Goal: Transaction & Acquisition: Purchase product/service

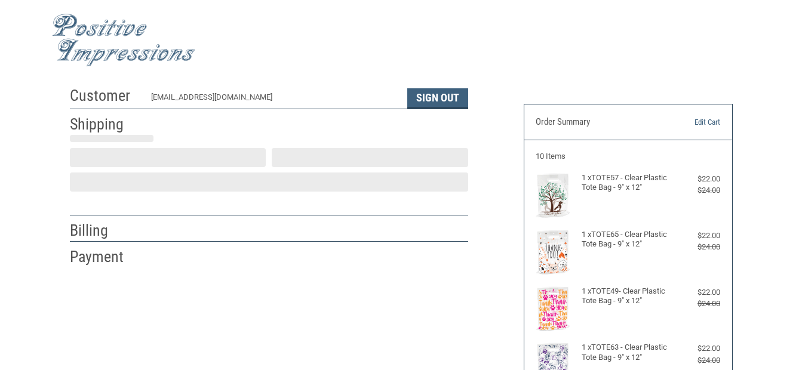
scroll to position [36, 0]
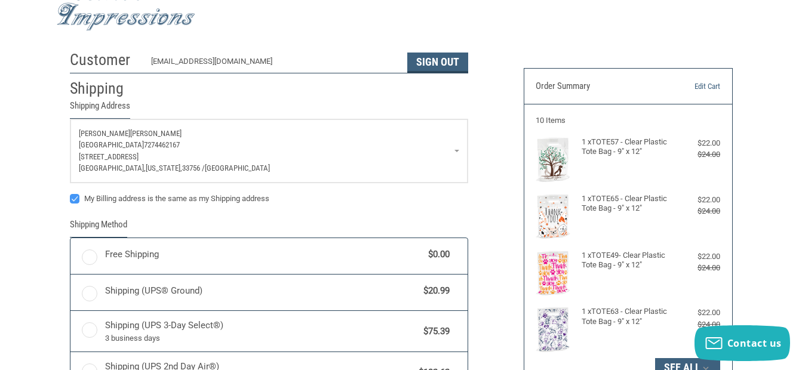
radio input "true"
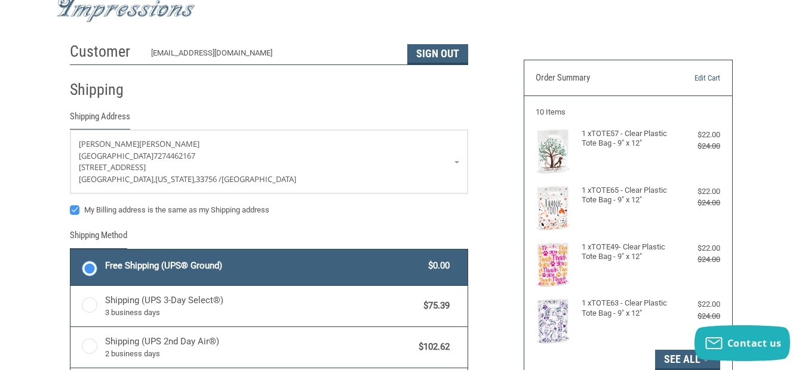
scroll to position [96, 0]
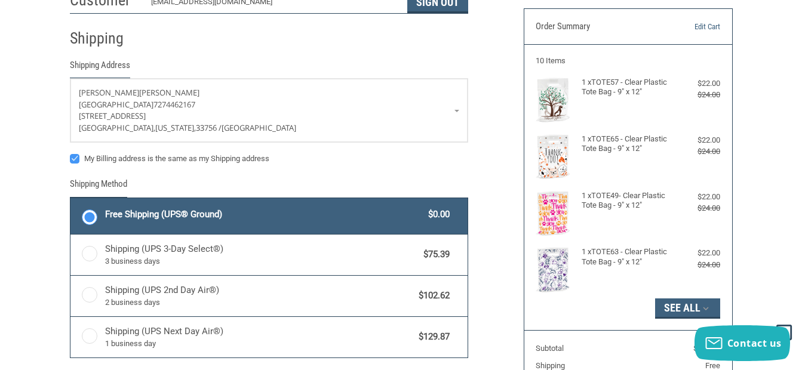
click at [75, 158] on label "My Billing address is the same as my Shipping address" at bounding box center [269, 159] width 398 height 10
click at [70, 154] on input "My Billing address is the same as my Shipping address" at bounding box center [70, 153] width 1 height 1
checkbox input "false"
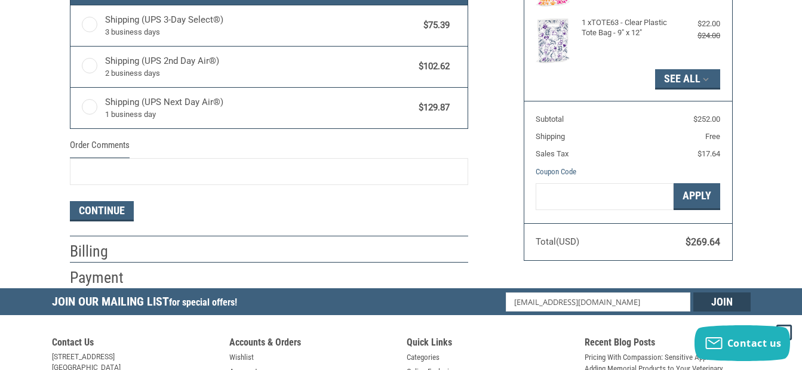
scroll to position [335, 0]
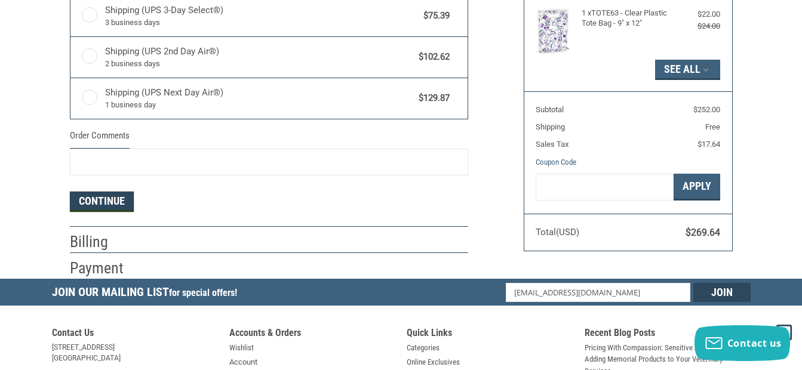
click at [126, 203] on button "Continue" at bounding box center [102, 202] width 64 height 20
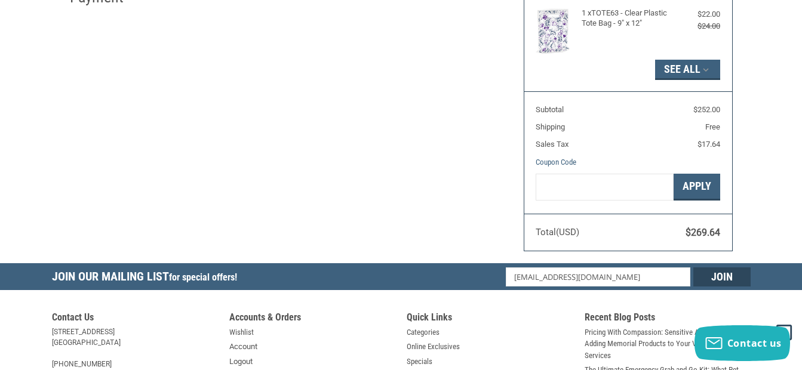
select select "US"
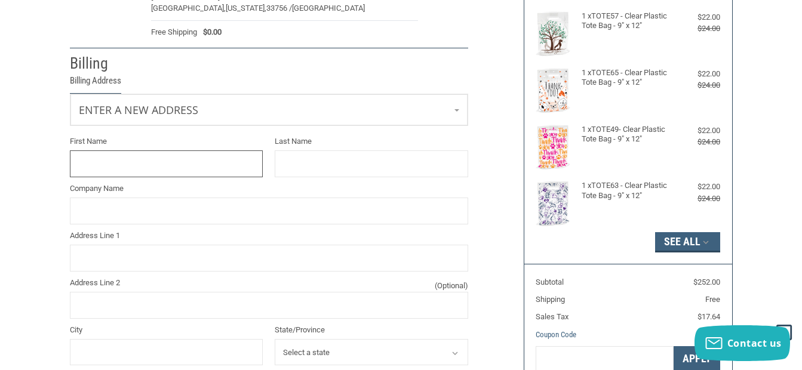
scroll to position [137, 0]
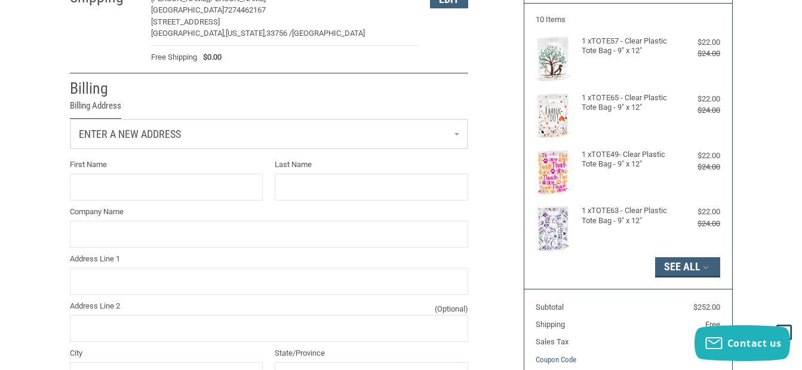
click at [179, 142] on link "Enter a new address" at bounding box center [268, 133] width 397 height 29
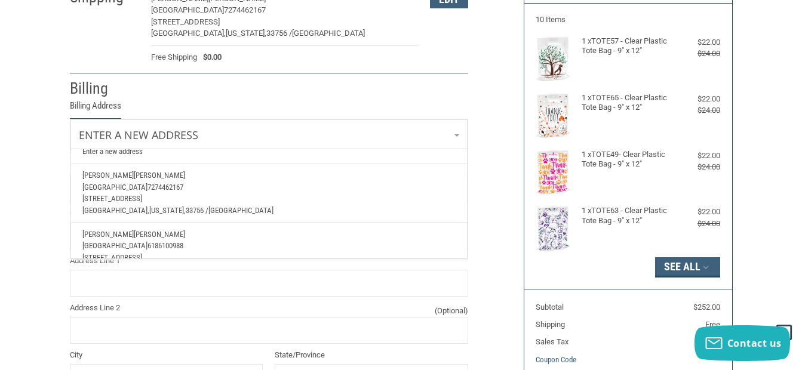
scroll to position [44, 0]
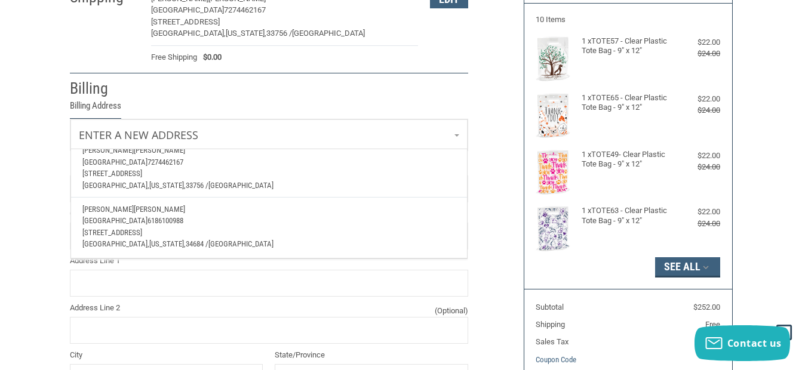
click at [186, 240] on span "34684 /" at bounding box center [197, 244] width 23 height 9
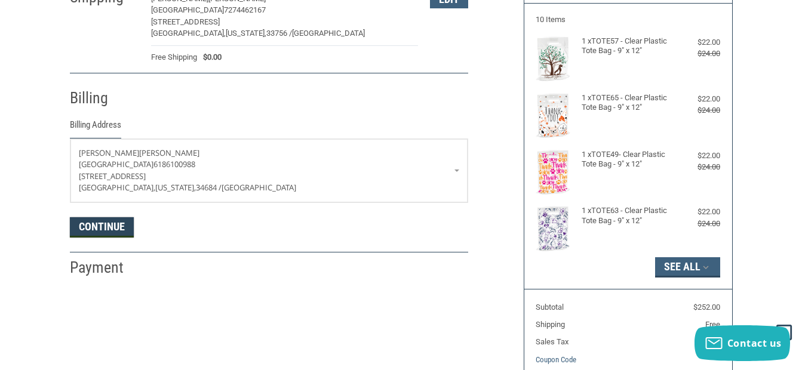
click at [106, 224] on button "Continue" at bounding box center [102, 227] width 64 height 20
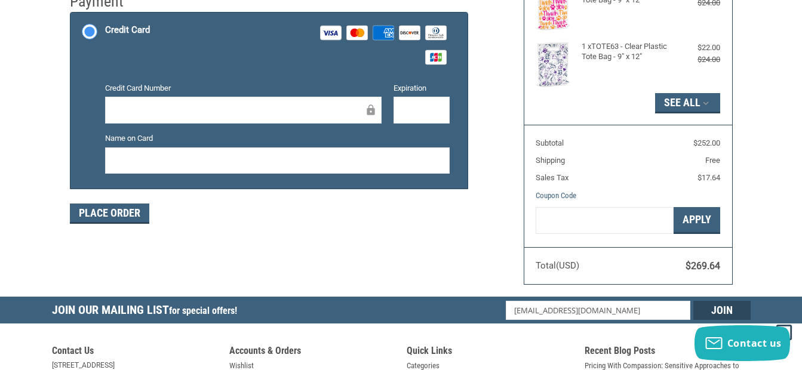
scroll to position [274, 0]
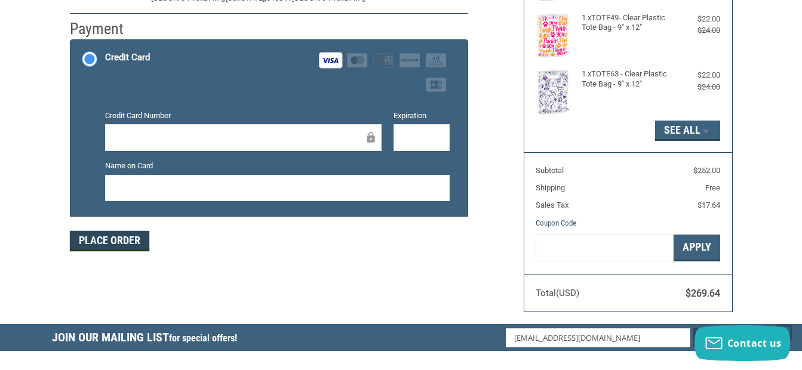
click at [129, 237] on button "Place Order" at bounding box center [109, 241] width 79 height 20
